Goal: Check status: Check status

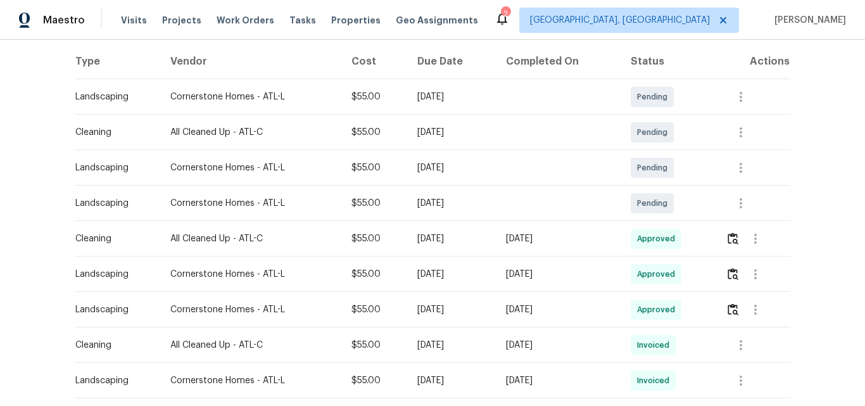
scroll to position [253, 0]
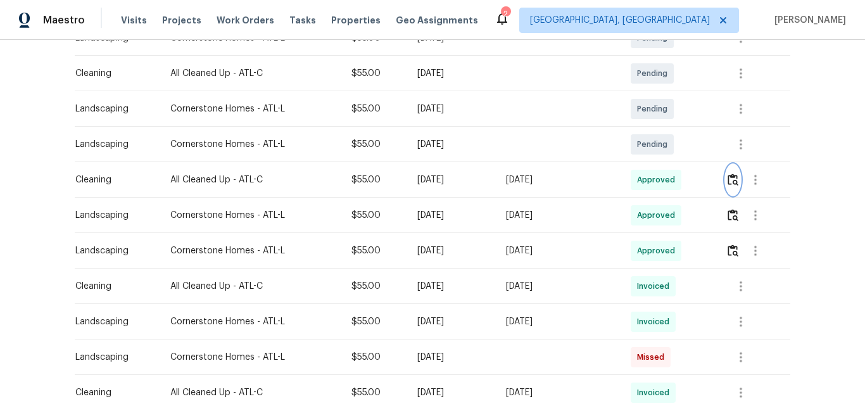
click at [732, 180] on img "button" at bounding box center [733, 180] width 11 height 12
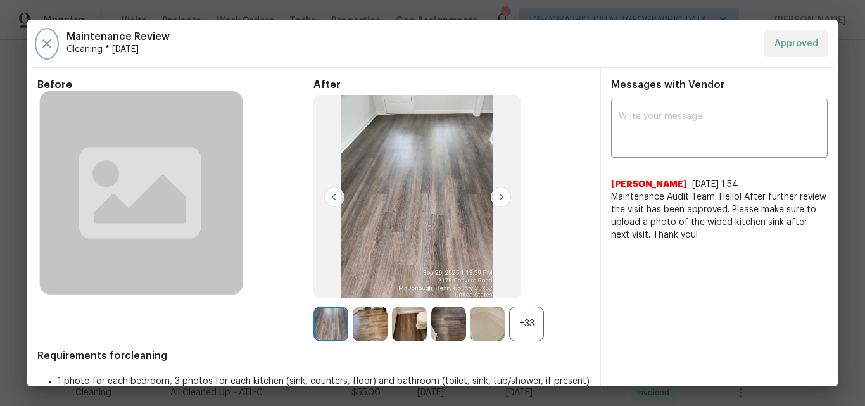
click at [46, 47] on icon "button" at bounding box center [46, 43] width 15 height 15
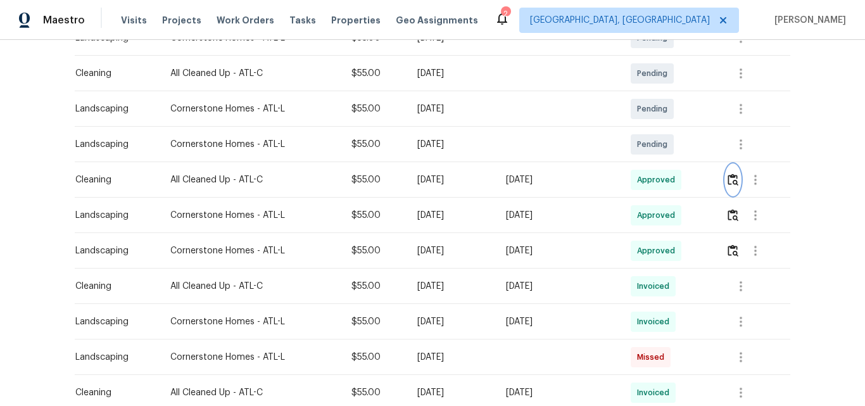
click at [732, 177] on img "button" at bounding box center [733, 180] width 11 height 12
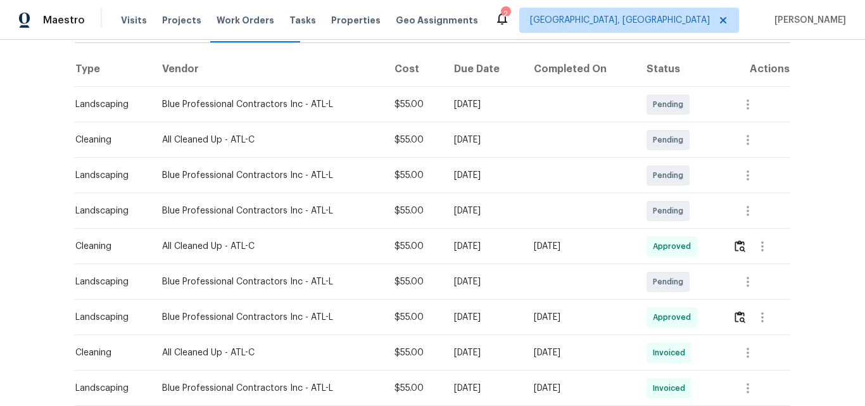
scroll to position [190, 0]
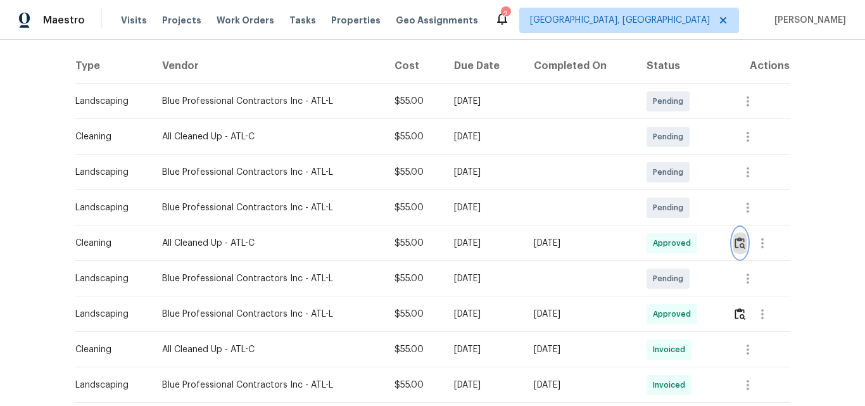
click at [740, 241] on img "button" at bounding box center [740, 243] width 11 height 12
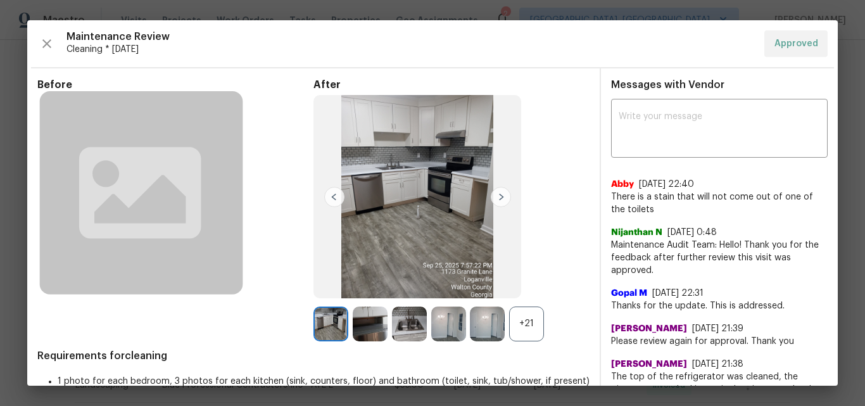
click at [522, 319] on div "+21" at bounding box center [526, 323] width 35 height 35
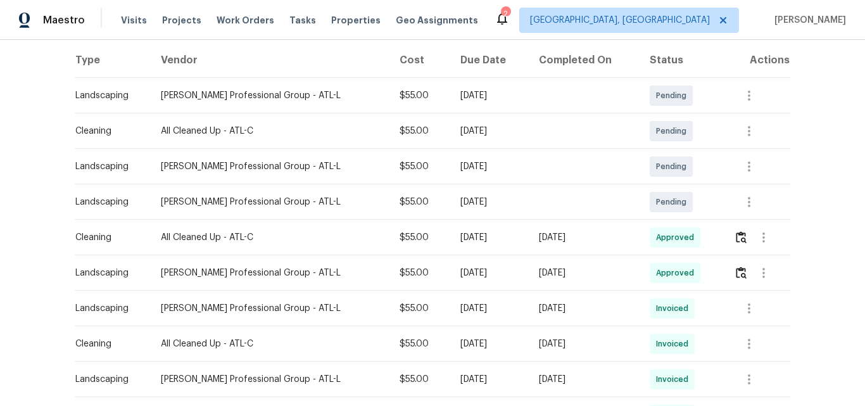
scroll to position [253, 0]
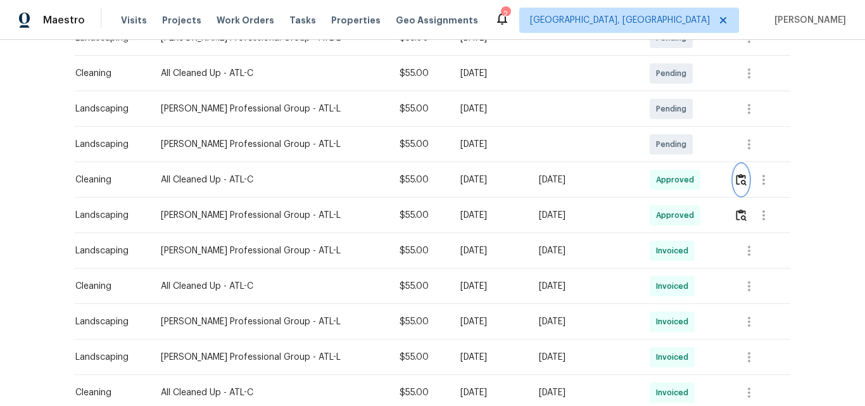
click at [738, 179] on img "button" at bounding box center [741, 180] width 11 height 12
